Goal: Task Accomplishment & Management: Use online tool/utility

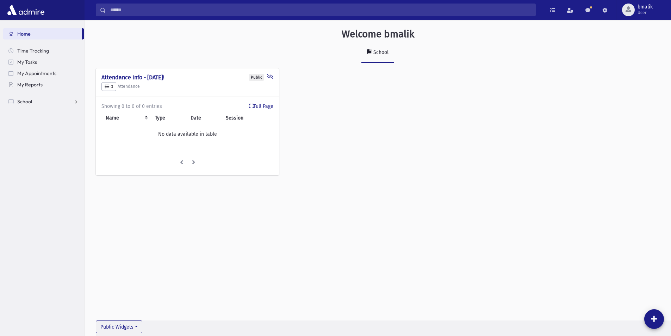
click at [42, 82] on span "My Reports" at bounding box center [29, 84] width 25 height 6
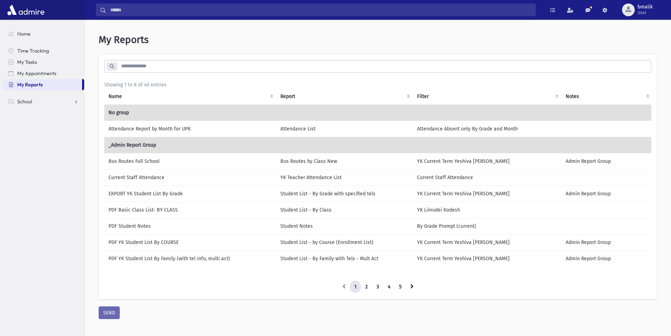
click at [194, 69] on input "search" at bounding box center [384, 66] width 534 height 13
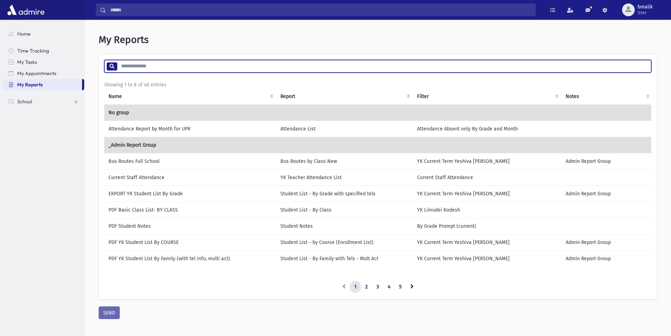
type input "*"
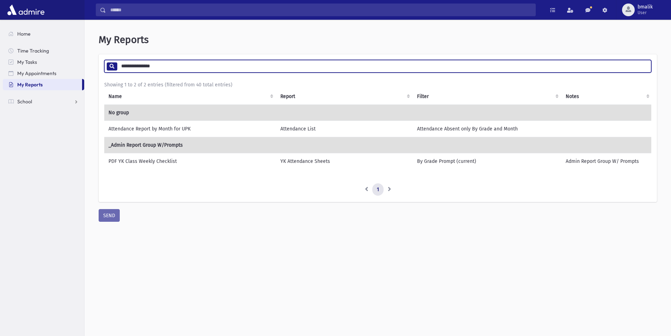
click at [199, 70] on input "**********" at bounding box center [384, 66] width 534 height 13
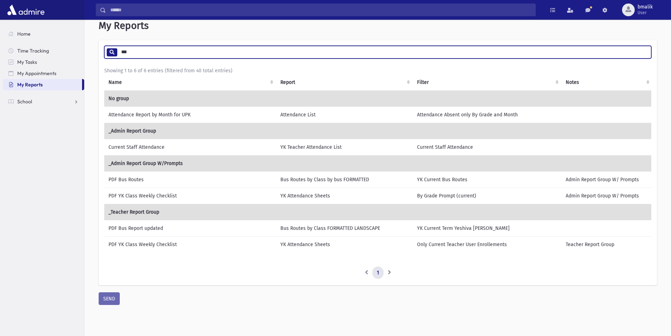
scroll to position [21, 0]
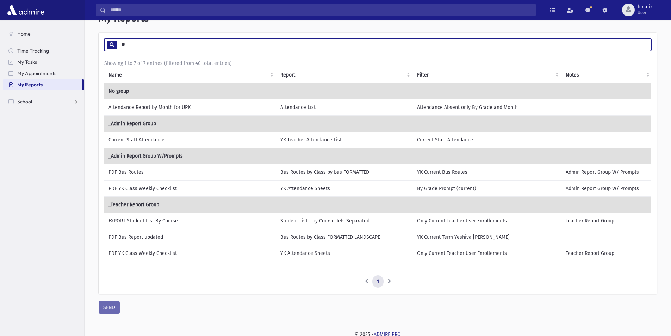
type input "*"
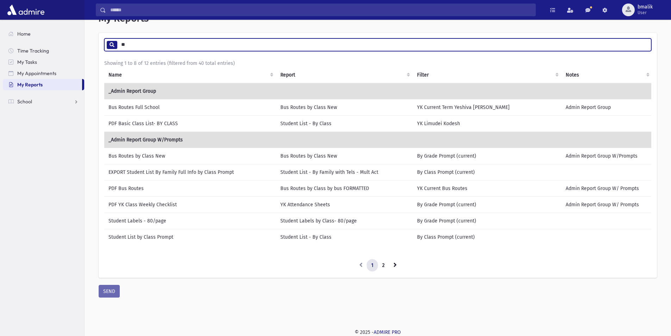
type input "**"
click at [372, 124] on td "Student List - By Class" at bounding box center [344, 123] width 137 height 16
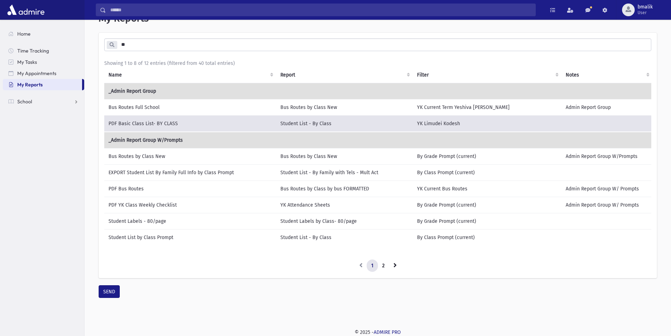
click at [372, 124] on td "Student List - By Class" at bounding box center [344, 123] width 137 height 17
click at [111, 298] on button "SEND" at bounding box center [109, 291] width 21 height 13
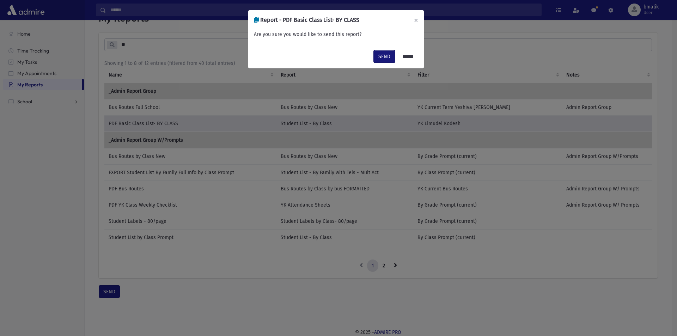
click at [382, 57] on button "SEND" at bounding box center [384, 56] width 21 height 13
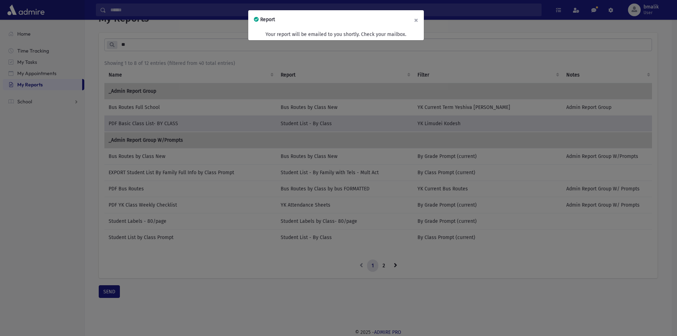
click at [414, 20] on button "×" at bounding box center [416, 20] width 16 height 20
